Goal: Task Accomplishment & Management: Manage account settings

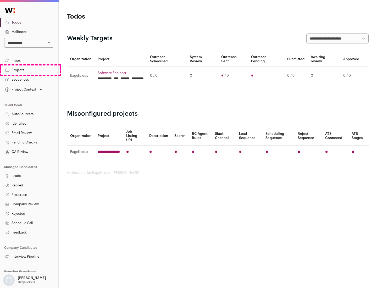
click at [29, 70] on link "Projects" at bounding box center [29, 69] width 58 height 9
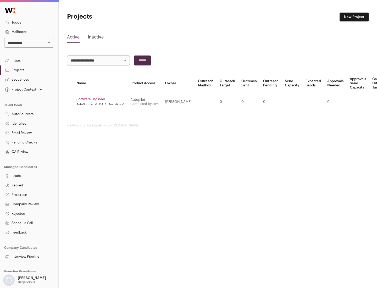
click at [102, 99] on link "Software Engineer" at bounding box center [100, 99] width 48 height 4
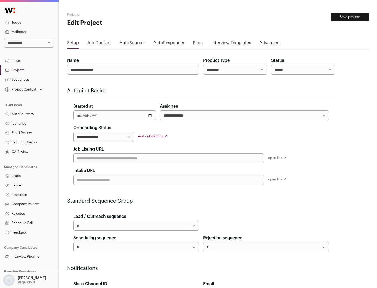
click at [350, 17] on button "Save project" at bounding box center [350, 17] width 38 height 9
